Goal: Task Accomplishment & Management: Manage account settings

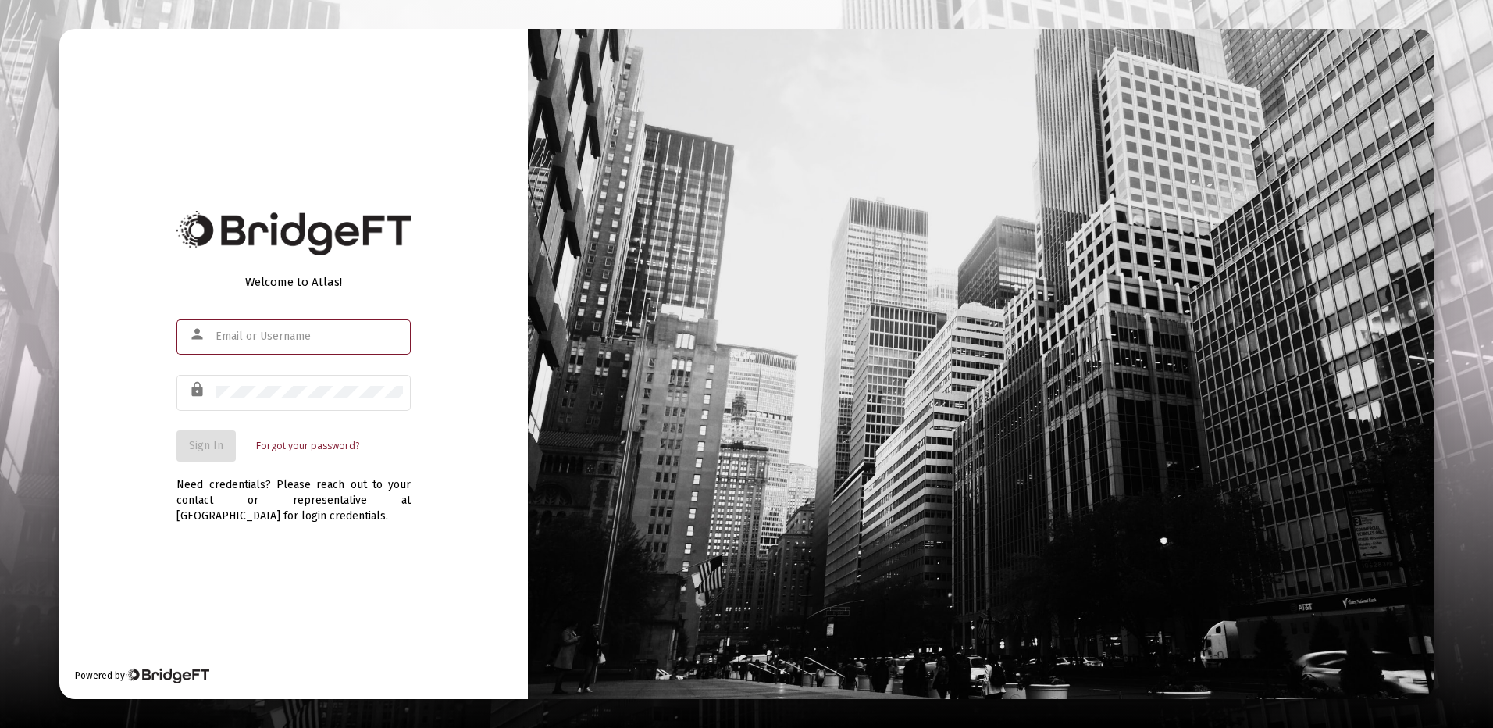
click at [245, 337] on input "text" at bounding box center [309, 336] width 187 height 12
type input "[PERSON_NAME][EMAIL_ADDRESS][DOMAIN_NAME]"
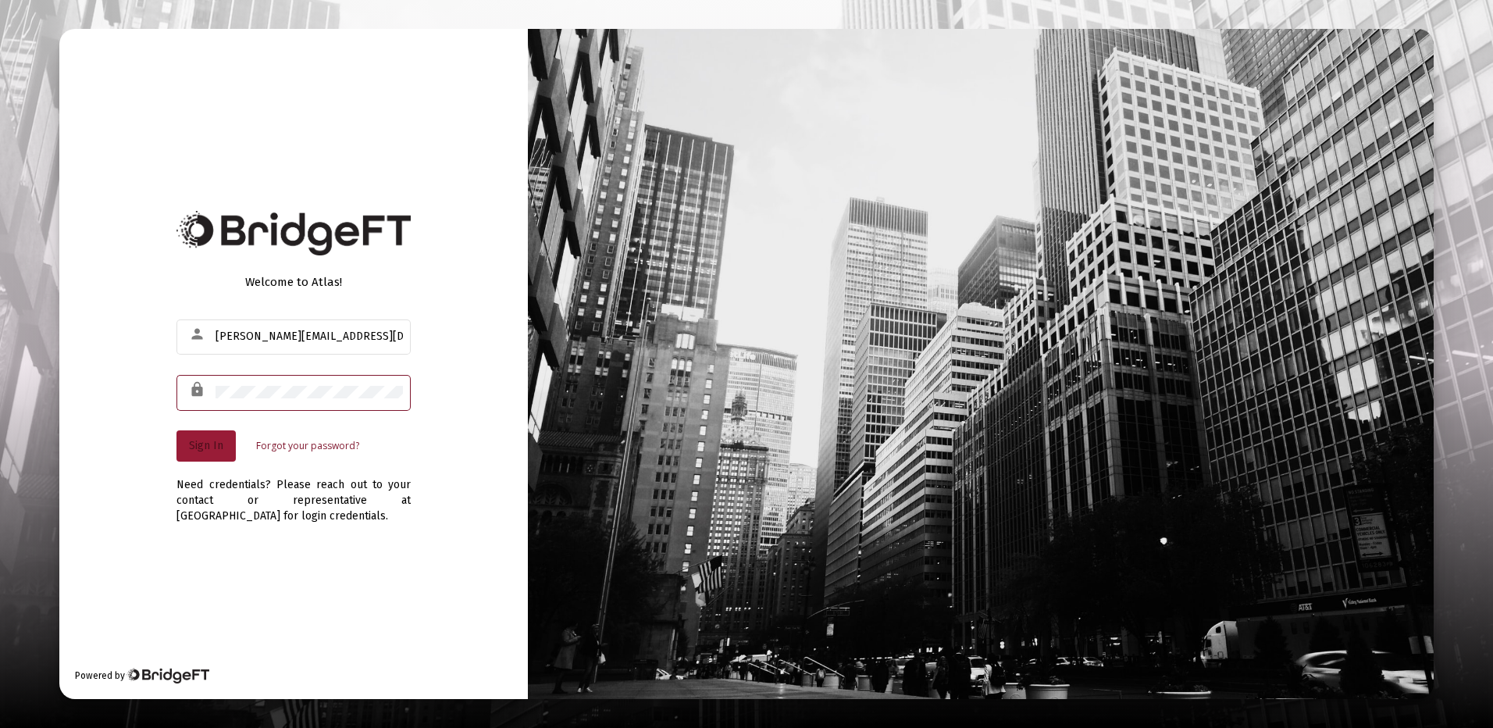
click at [219, 444] on span "Sign In" at bounding box center [206, 445] width 34 height 13
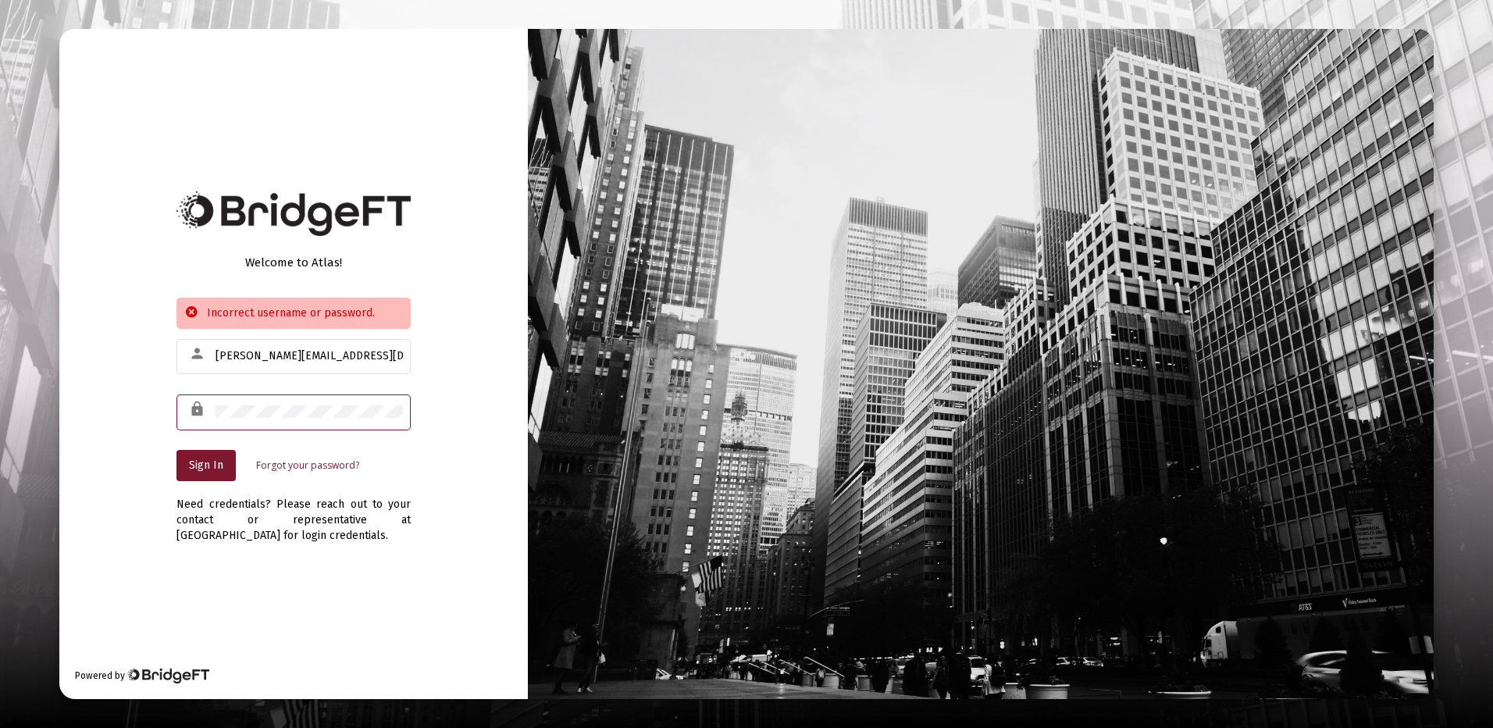
click at [643, 433] on div "Welcome to Atlas! Incorrect username or password. person [PERSON_NAME][EMAIL_AD…" at bounding box center [746, 363] width 1374 height 669
click at [196, 455] on button "Sign In" at bounding box center [205, 465] width 59 height 31
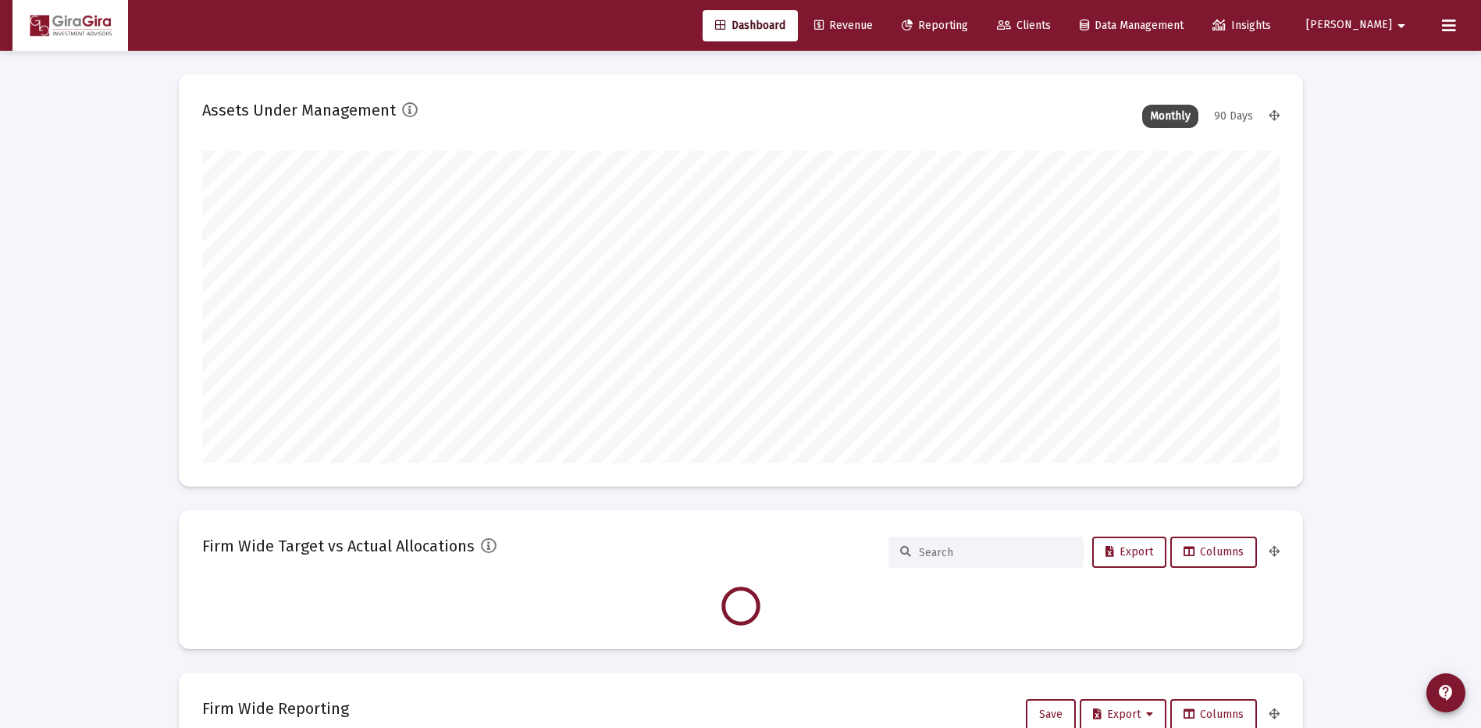
scroll to position [312, 1078]
type input "[DATE]"
